Goal: Check status: Check status

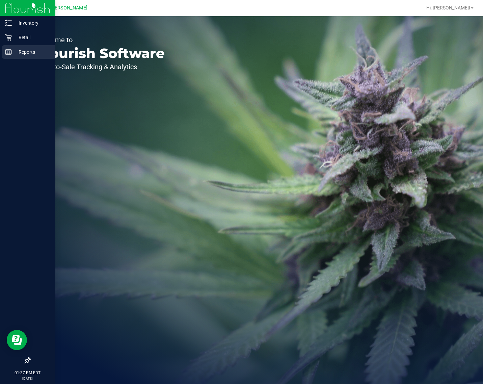
click at [13, 49] on p "Reports" at bounding box center [32, 52] width 40 height 8
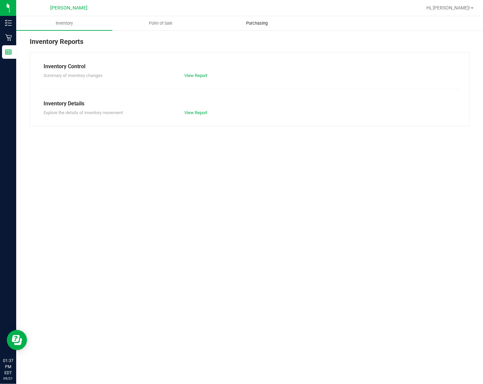
click at [251, 19] on uib-tab-heading "Purchasing" at bounding box center [256, 23] width 95 height 13
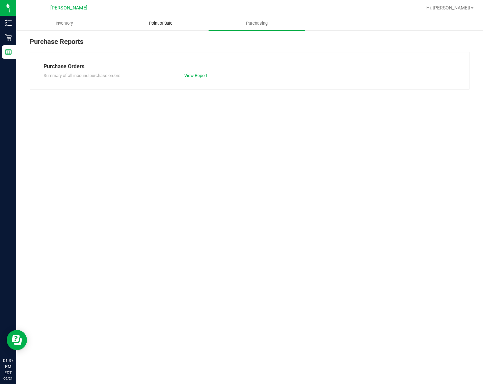
click at [161, 22] on span "Point of Sale" at bounding box center [161, 23] width 42 height 6
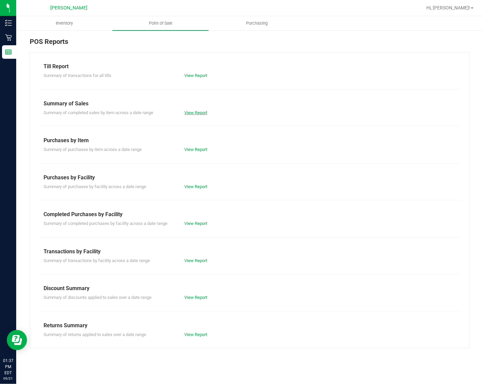
click at [189, 112] on link "View Report" at bounding box center [195, 112] width 23 height 5
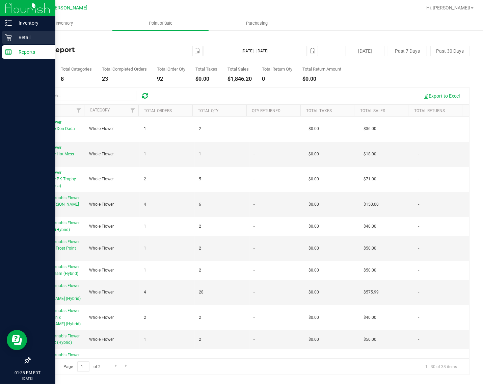
click at [14, 34] on p "Retail" at bounding box center [32, 37] width 40 height 8
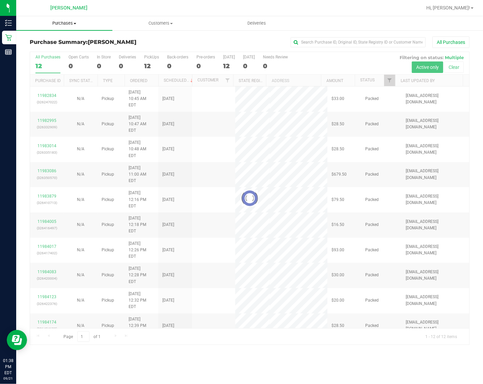
click at [69, 24] on span "Purchases" at bounding box center [64, 23] width 96 height 6
click at [58, 52] on li "Fulfillment" at bounding box center [64, 49] width 96 height 8
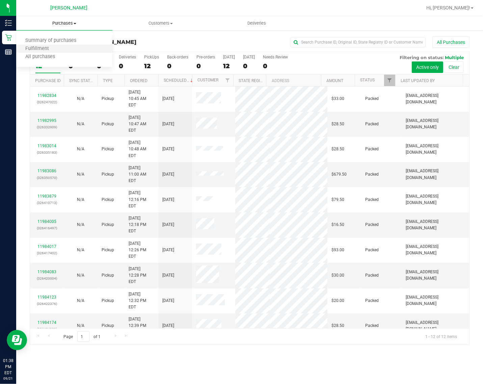
click at [58, 52] on li "Fulfillment" at bounding box center [64, 49] width 96 height 8
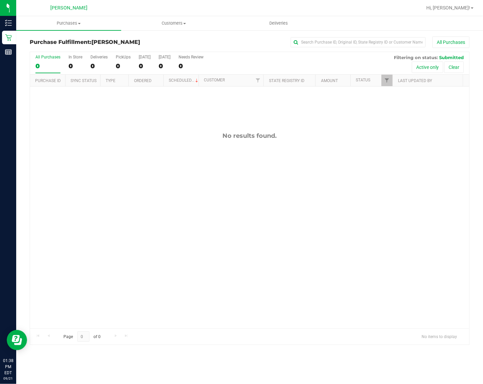
click at [97, 229] on div "No results found." at bounding box center [249, 229] width 439 height 287
click at [191, 193] on div "No results found." at bounding box center [249, 229] width 439 height 287
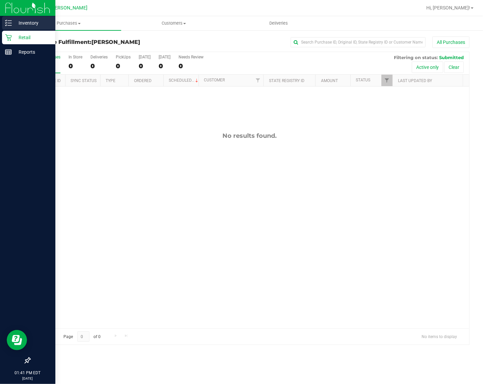
click at [8, 23] on line at bounding box center [10, 23] width 4 height 0
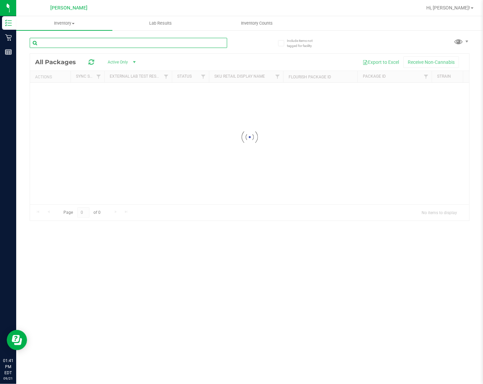
click at [127, 43] on input "text" at bounding box center [128, 43] width 197 height 10
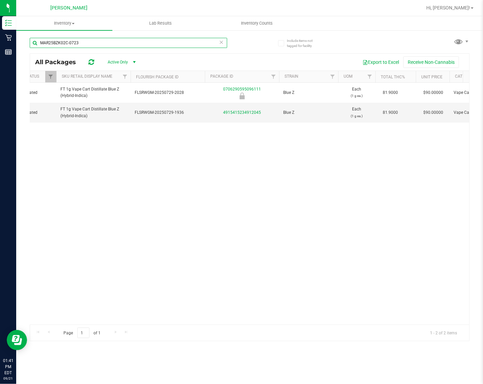
scroll to position [0, 152]
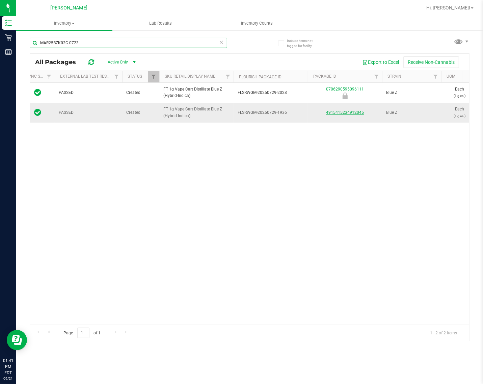
type input "MAR25BZK02C-0723"
click at [338, 113] on link "4915415234912045" at bounding box center [345, 112] width 38 height 5
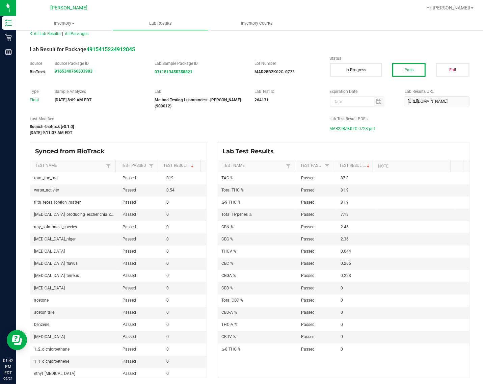
click at [358, 128] on span "MAR25BZK02C-0723.pdf" at bounding box center [353, 129] width 46 height 10
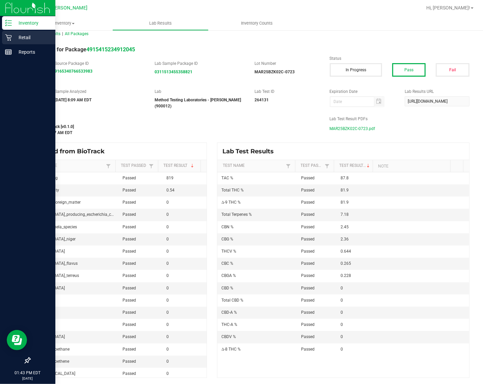
click at [10, 36] on icon at bounding box center [8, 37] width 7 height 7
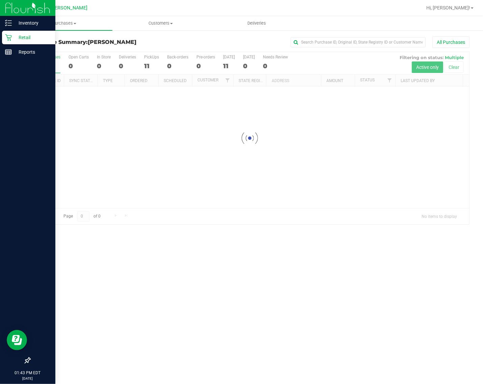
click at [36, 24] on p "Inventory" at bounding box center [32, 23] width 40 height 8
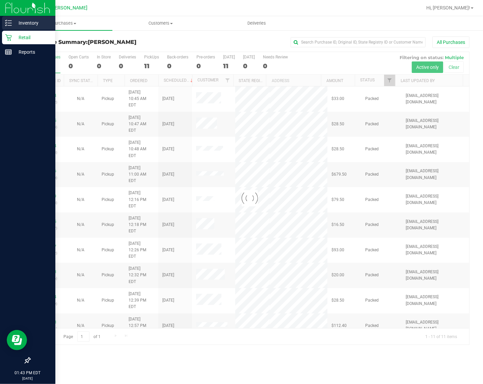
click at [37, 24] on p "Inventory" at bounding box center [32, 23] width 40 height 8
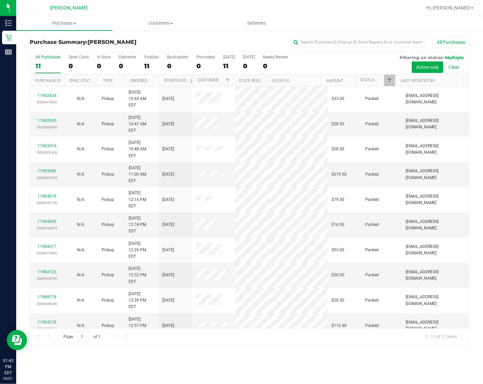
click at [97, 41] on span "[PERSON_NAME]" at bounding box center [112, 42] width 49 height 6
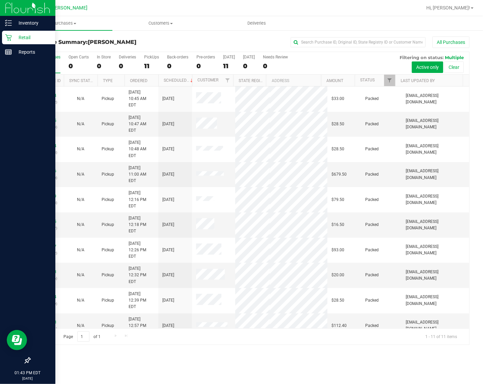
click at [10, 40] on icon at bounding box center [8, 37] width 6 height 6
click at [29, 23] on p "Inventory" at bounding box center [32, 23] width 40 height 8
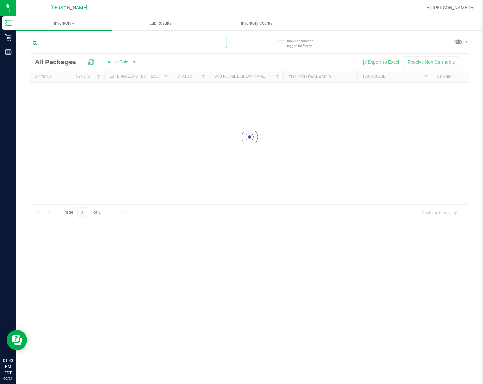
click at [80, 42] on input "text" at bounding box center [128, 43] width 197 height 10
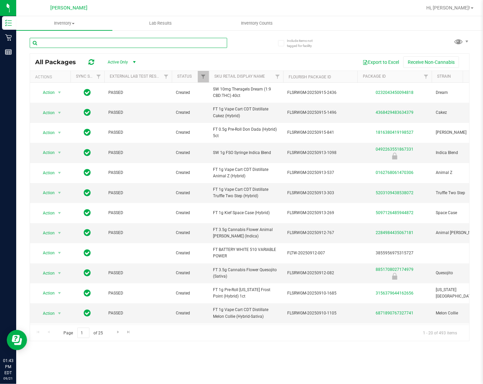
click at [201, 43] on input "text" at bounding box center [128, 43] width 197 height 10
type input ","
type input "mbl"
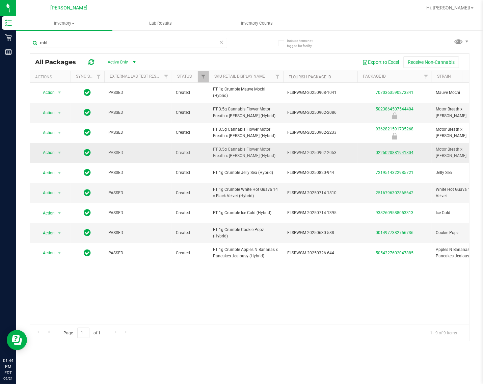
click at [404, 153] on link "0225020881941804" at bounding box center [395, 152] width 38 height 5
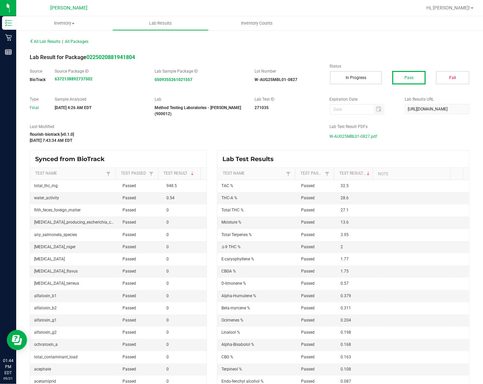
click at [338, 137] on span "W-AUG25MBL01-0827.pdf" at bounding box center [354, 136] width 48 height 10
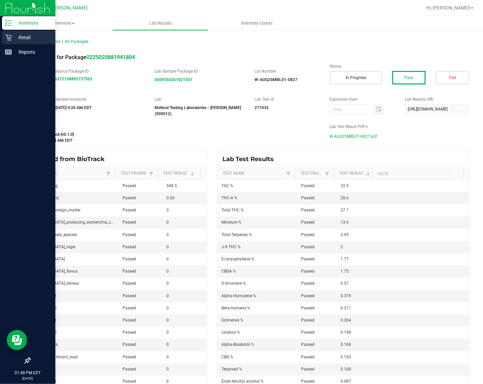
click at [6, 39] on icon at bounding box center [8, 37] width 7 height 7
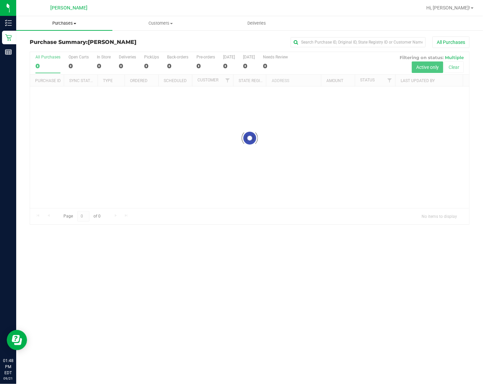
click at [65, 24] on span "Purchases" at bounding box center [64, 23] width 96 height 6
click at [70, 48] on li "Fulfillment" at bounding box center [64, 49] width 96 height 8
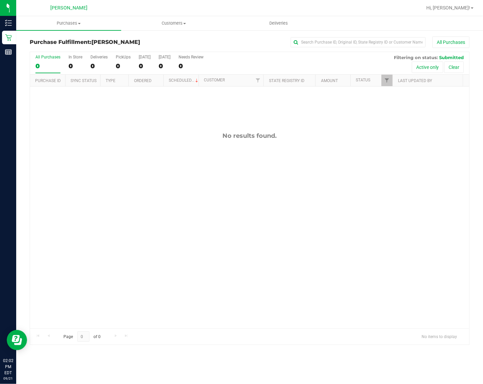
click at [249, 179] on div "No results found." at bounding box center [249, 229] width 439 height 287
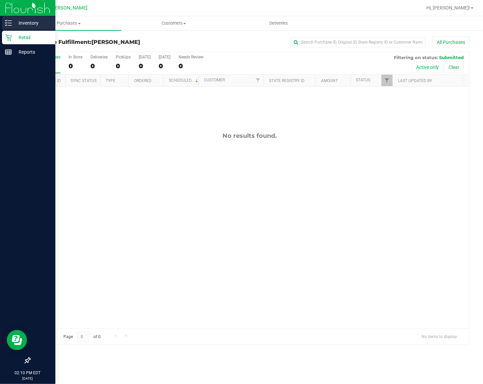
click at [24, 27] on div "Inventory" at bounding box center [28, 22] width 53 height 13
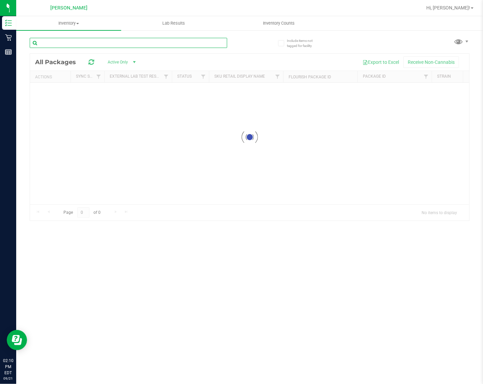
click at [181, 46] on div "Inventory All packages All inventory Waste log Lab Results Inventory Counts" at bounding box center [249, 199] width 467 height 367
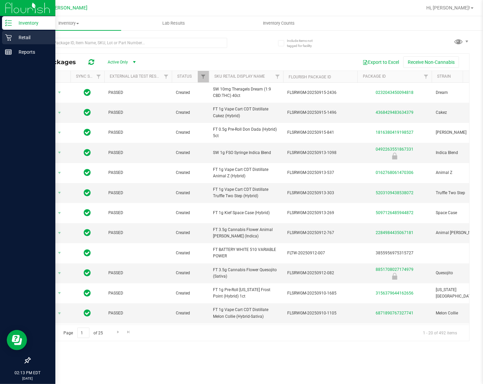
click at [12, 36] on p "Retail" at bounding box center [32, 37] width 40 height 8
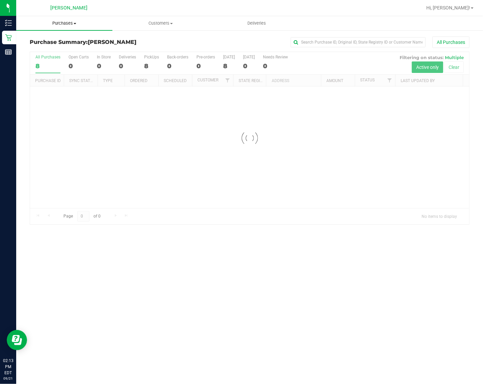
click at [73, 21] on span "Purchases" at bounding box center [64, 23] width 96 height 6
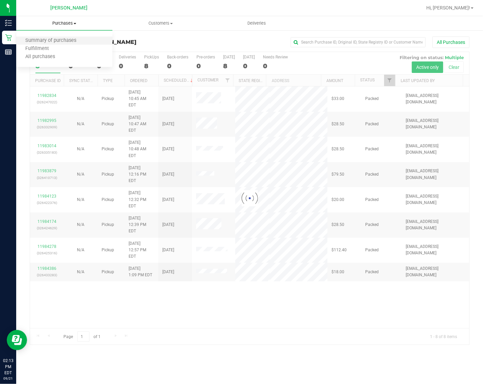
click at [50, 44] on li "Summary of purchases" at bounding box center [64, 41] width 96 height 8
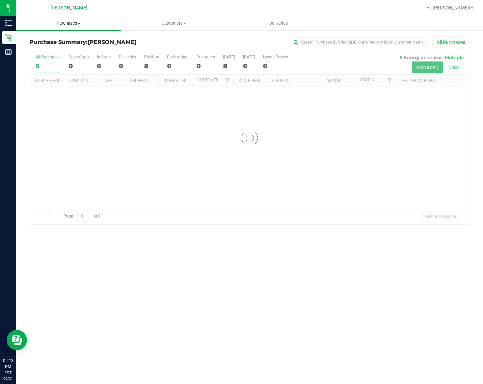
click at [65, 26] on span "Purchases" at bounding box center [68, 23] width 105 height 6
click at [64, 47] on li "Fulfillment" at bounding box center [68, 49] width 105 height 8
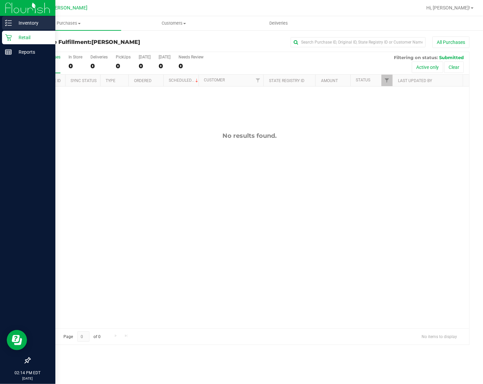
click at [9, 25] on line at bounding box center [10, 25] width 4 height 0
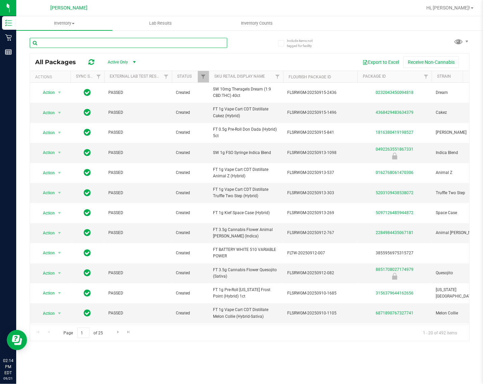
click at [146, 43] on input "text" at bounding box center [128, 43] width 197 height 10
type input "gpe"
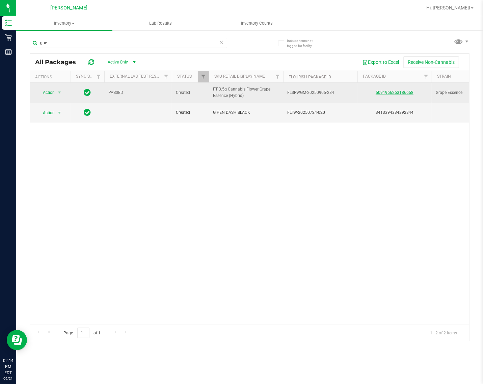
click at [395, 93] on link "5091966263186658" at bounding box center [395, 92] width 38 height 5
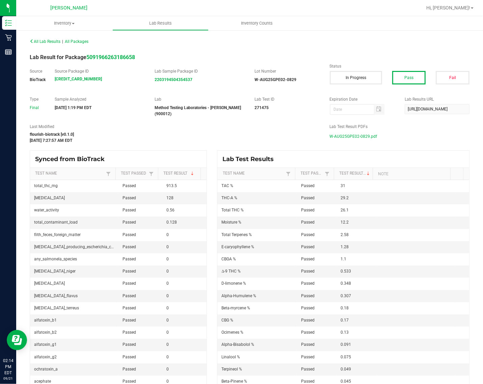
click at [338, 135] on span "W-AUG25GPE02-0829.pdf" at bounding box center [354, 136] width 48 height 10
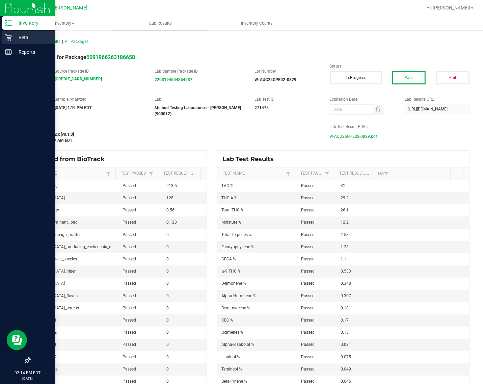
click at [20, 38] on p "Retail" at bounding box center [32, 37] width 40 height 8
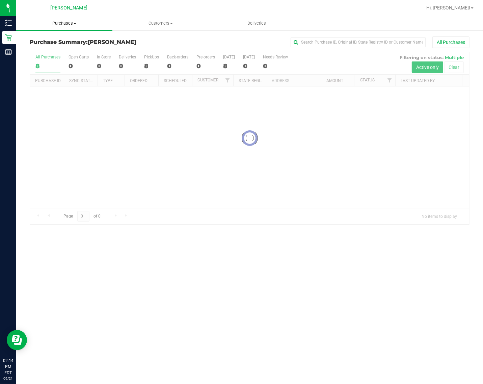
click at [56, 22] on span "Purchases" at bounding box center [64, 23] width 96 height 6
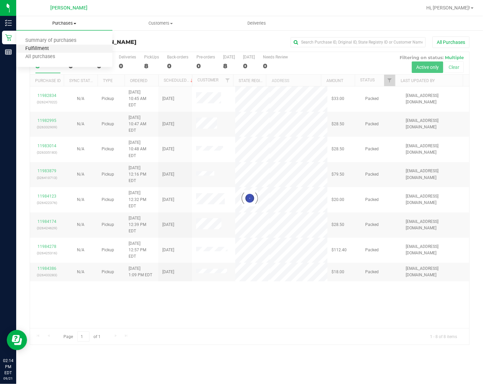
click at [49, 48] on span "Fulfillment" at bounding box center [37, 49] width 42 height 6
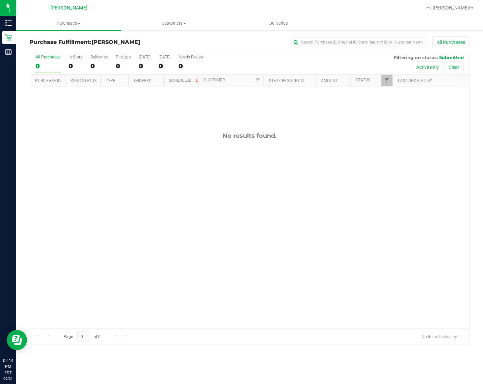
drag, startPoint x: 217, startPoint y: 112, endPoint x: 227, endPoint y: 98, distance: 16.9
click at [217, 112] on div "No results found." at bounding box center [249, 229] width 439 height 287
